Goal: Task Accomplishment & Management: Manage account settings

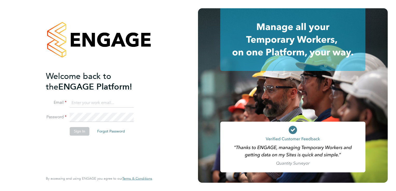
type input "bill@stallionrecruitment.com"
click at [82, 135] on button "Sign In" at bounding box center [80, 131] width 20 height 8
click at [82, 135] on div "Sorry, we are having problems connecting to our services." at bounding box center [99, 95] width 198 height 191
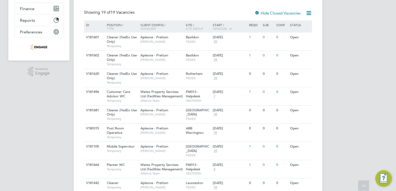
scroll to position [104, 0]
click at [123, 93] on span "Customer Care Advisor WC" at bounding box center [118, 93] width 23 height 9
click at [120, 95] on span "Customer Care Advisor WC" at bounding box center [118, 93] width 23 height 9
click at [152, 165] on span "Wates Property Services Ltd (Facilities Management)" at bounding box center [162, 166] width 43 height 9
click at [157, 165] on span "Wates Property Services Ltd (Facilities Management)" at bounding box center [162, 166] width 43 height 9
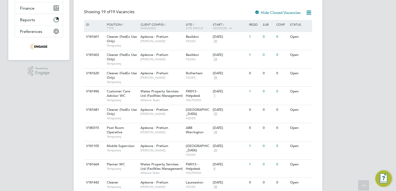
click at [395, 11] on div "WP William Proctor Notifications Applications: Network Businesses Sites Workers…" at bounding box center [198, 147] width 396 height 502
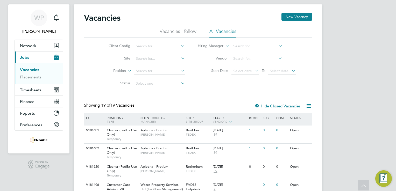
scroll to position [0, 0]
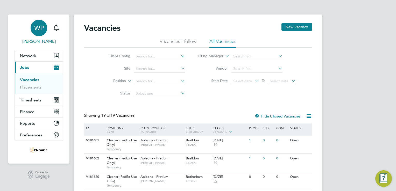
click at [37, 31] on span "WP" at bounding box center [39, 28] width 10 height 7
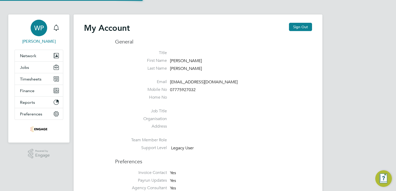
type input "bill@stallionrecruitment.com"
click at [300, 26] on button "Sign Out" at bounding box center [300, 27] width 23 height 8
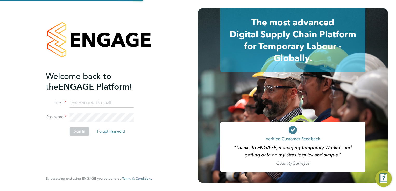
type input "bill@stallionrecruitment.com"
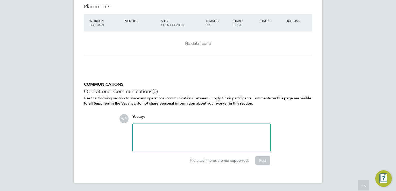
scroll to position [1826, 0]
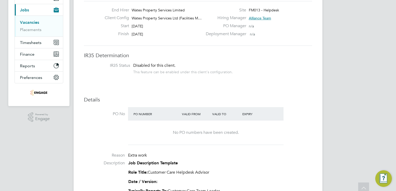
scroll to position [62, 0]
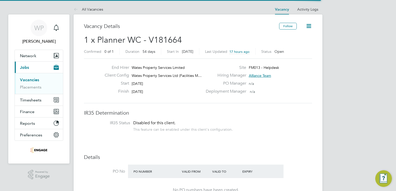
scroll to position [15, 36]
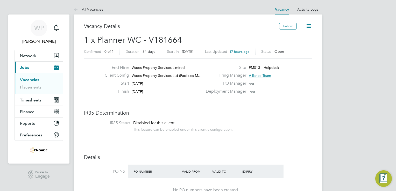
drag, startPoint x: 395, startPoint y: 158, endPoint x: 365, endPoint y: 150, distance: 31.8
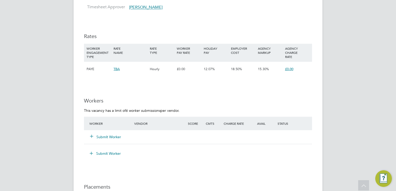
scroll to position [405, 0]
